Goal: Navigation & Orientation: Find specific page/section

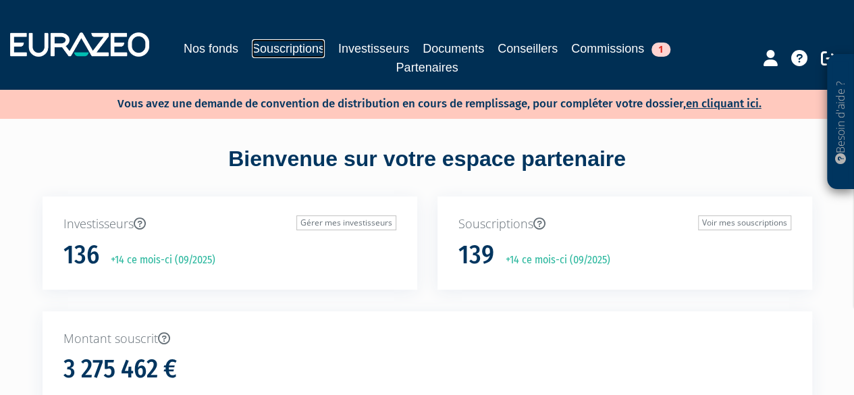
click at [304, 48] on link "Souscriptions" at bounding box center [288, 48] width 73 height 19
click at [281, 51] on link "Souscriptions" at bounding box center [288, 48] width 73 height 19
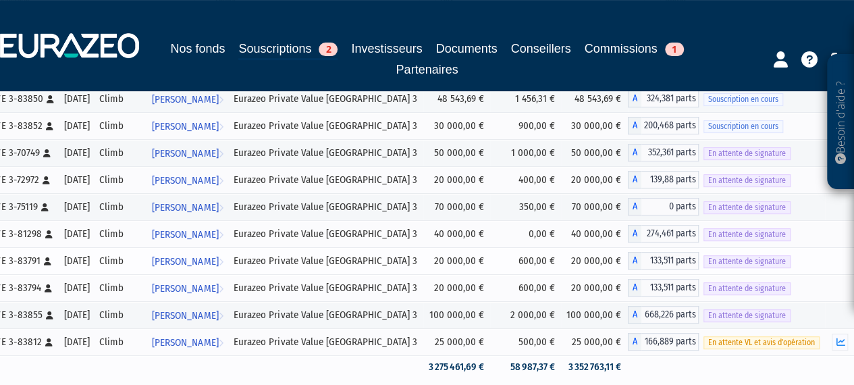
scroll to position [332, 0]
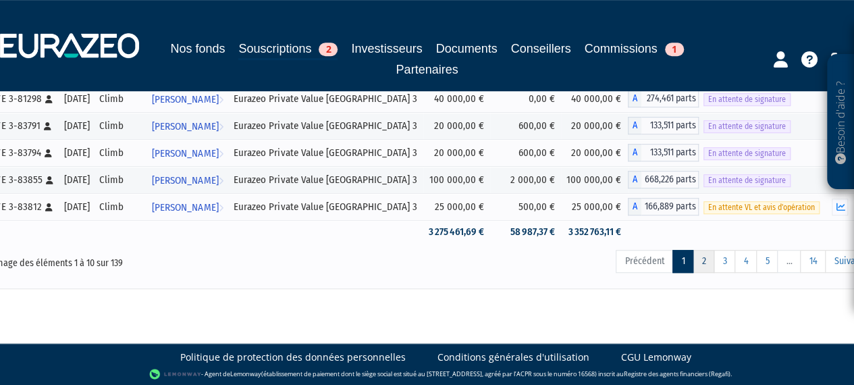
click at [705, 261] on link "2" at bounding box center [703, 261] width 22 height 23
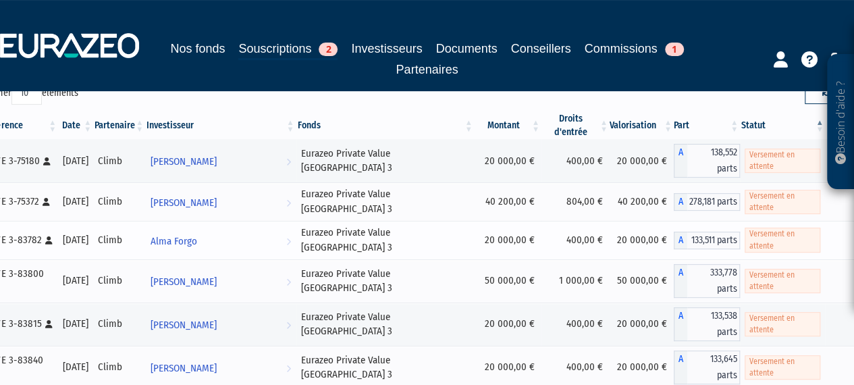
scroll to position [127, 0]
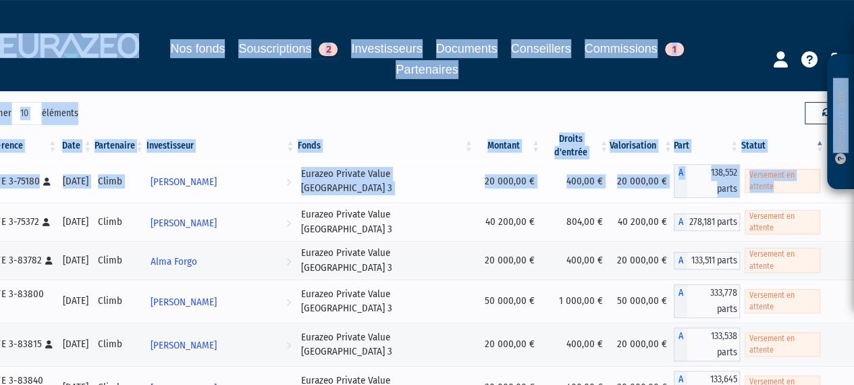
drag, startPoint x: 837, startPoint y: 159, endPoint x: 821, endPoint y: 187, distance: 32.1
click at [578, 102] on div "Reset" at bounding box center [654, 115] width 455 height 26
